Goal: Task Accomplishment & Management: Use online tool/utility

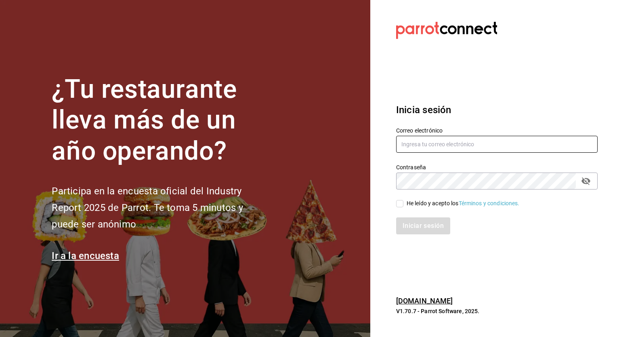
type input "[EMAIL_ADDRESS][DATE][DOMAIN_NAME]"
click at [400, 203] on input "He leído y acepto los Términos y condiciones." at bounding box center [399, 203] width 7 height 7
checkbox input "true"
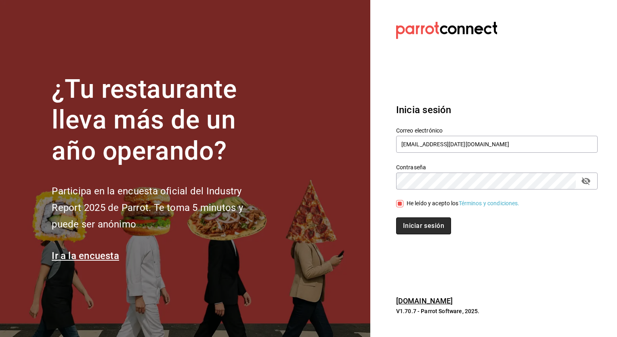
click at [411, 222] on button "Iniciar sesión" at bounding box center [423, 225] width 55 height 17
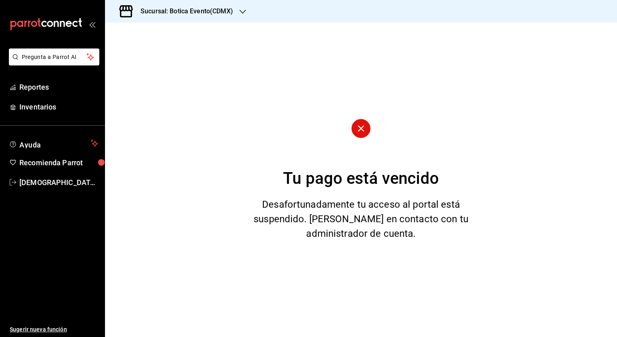
click at [168, 6] on h3 "Sucursal: Botica Evento(CDMX)" at bounding box center [183, 11] width 99 height 10
click at [149, 46] on div "Botica (CDMX)" at bounding box center [165, 53] width 121 height 18
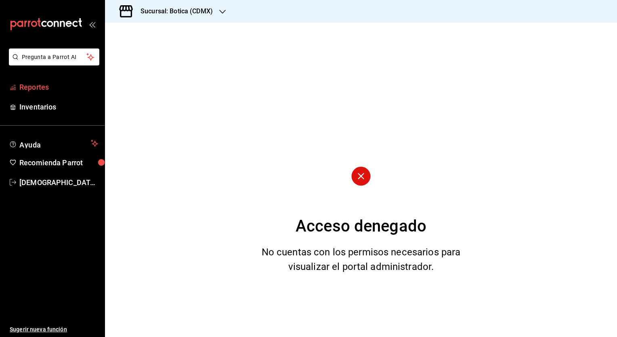
click at [34, 90] on span "Reportes" at bounding box center [58, 87] width 79 height 11
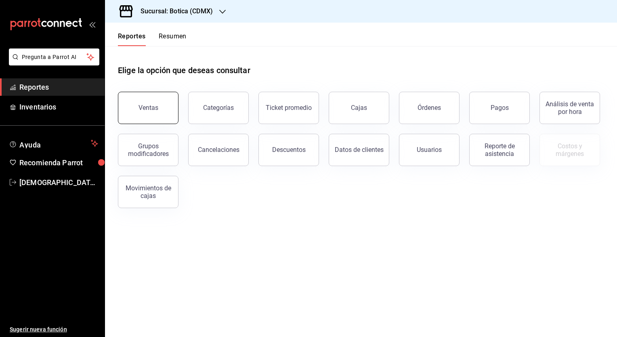
click at [137, 116] on button "Ventas" at bounding box center [148, 108] width 61 height 32
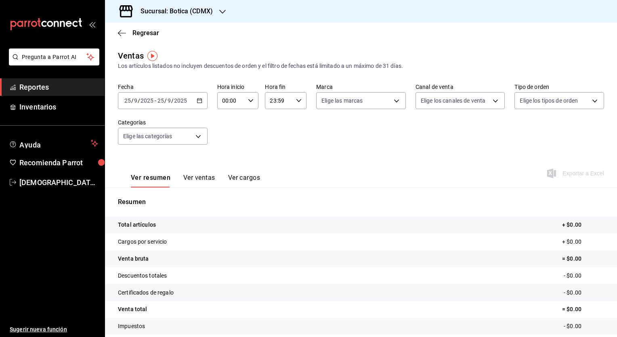
click at [203, 105] on div "2025-09-25 25 / 9 / 2025 - 2025-09-25 25 / 9 / 2025" at bounding box center [163, 100] width 90 height 17
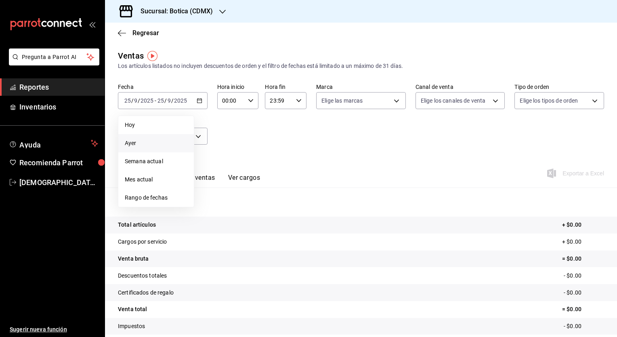
click at [150, 143] on span "Ayer" at bounding box center [156, 143] width 63 height 8
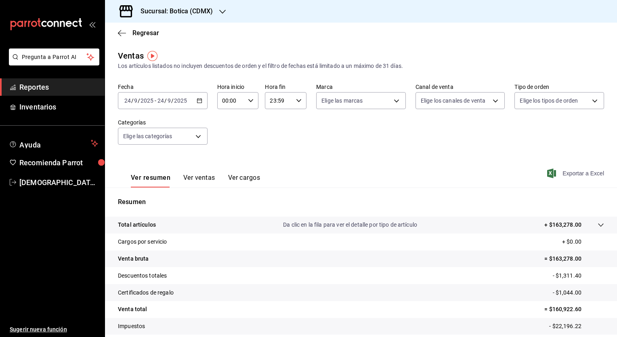
click at [560, 173] on span "Exportar a Excel" at bounding box center [576, 173] width 55 height 10
